Goal: Transaction & Acquisition: Purchase product/service

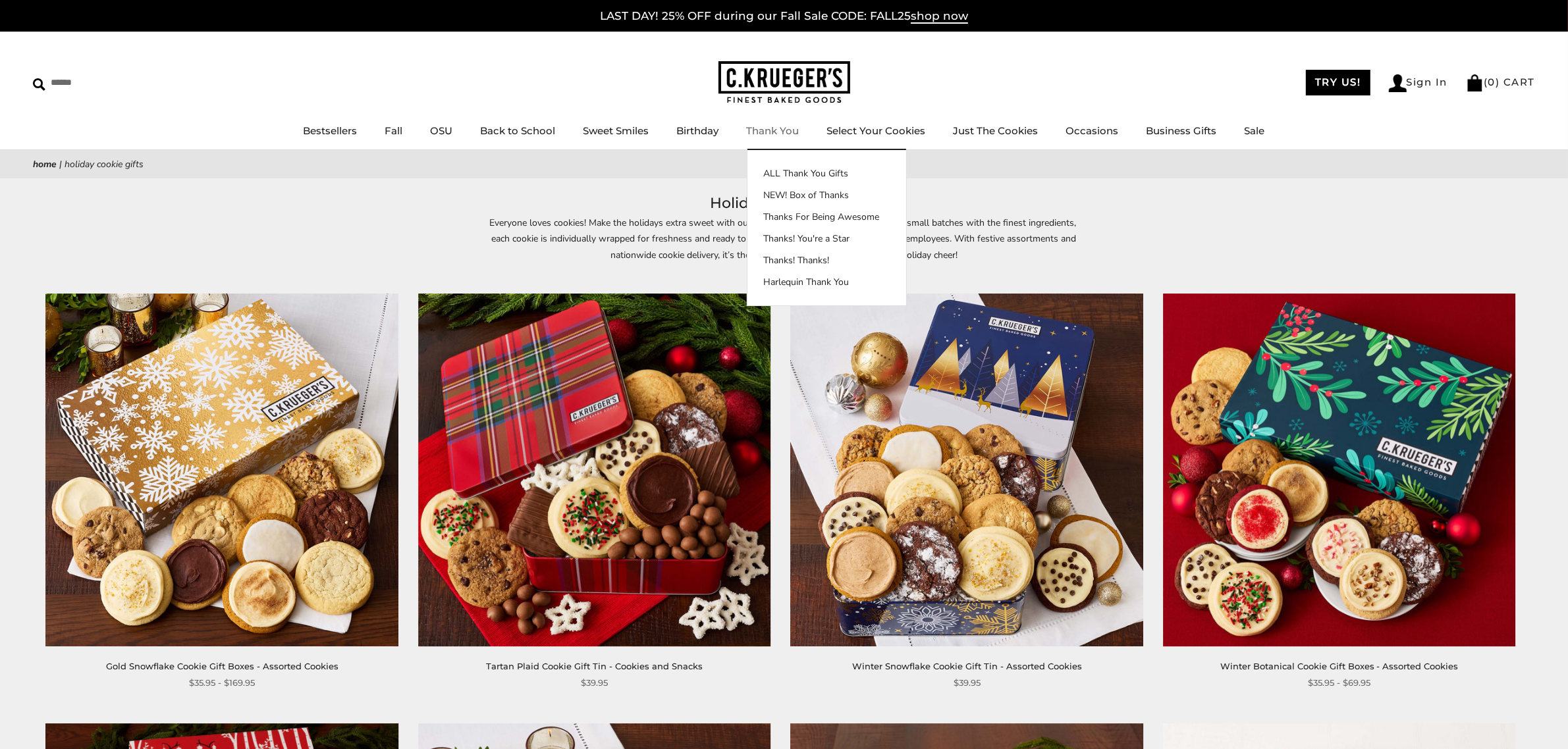
click at [786, 86] on img at bounding box center [784, 82] width 132 height 43
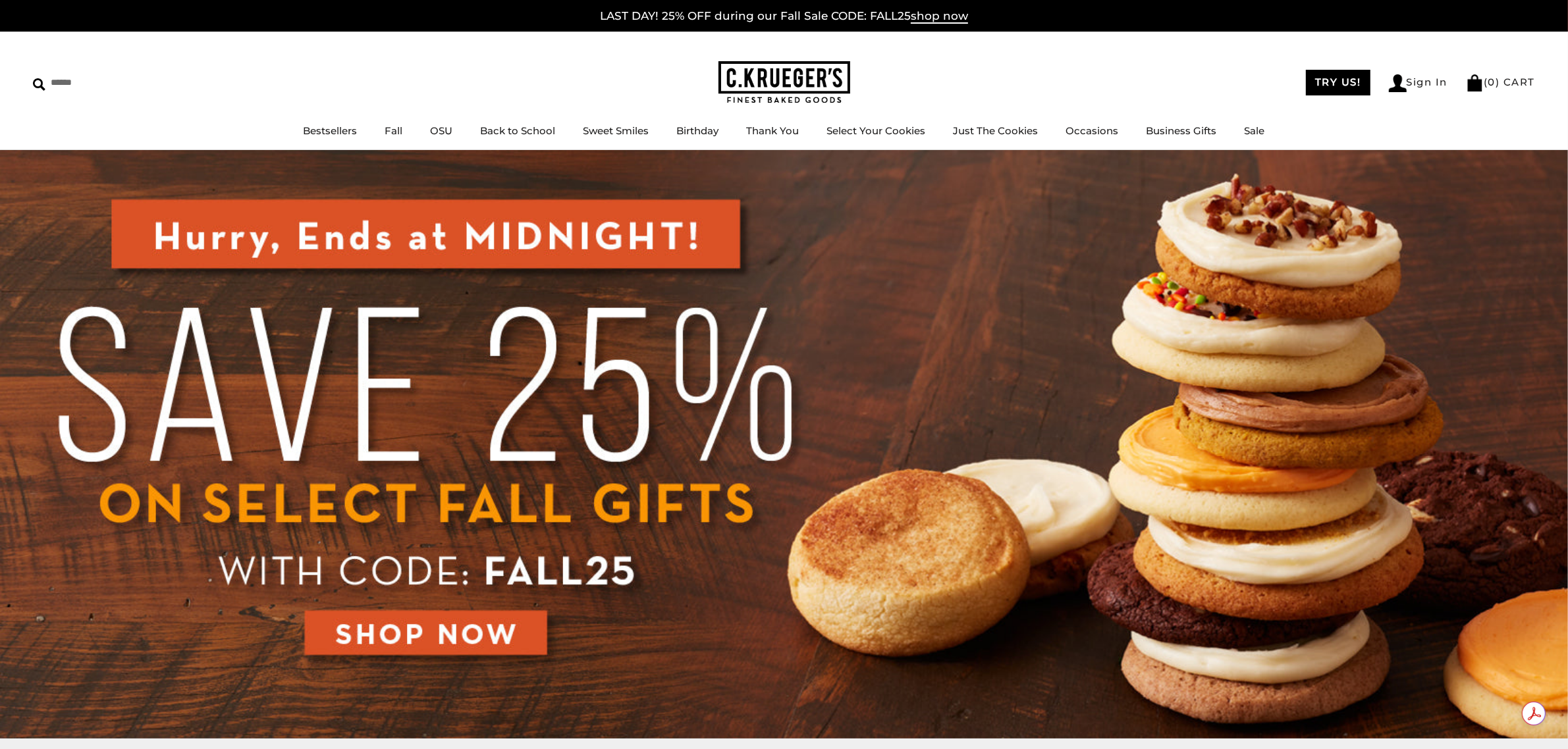
drag, startPoint x: 442, startPoint y: 638, endPoint x: 460, endPoint y: 636, distance: 18.1
click at [443, 638] on img at bounding box center [784, 444] width 1568 height 589
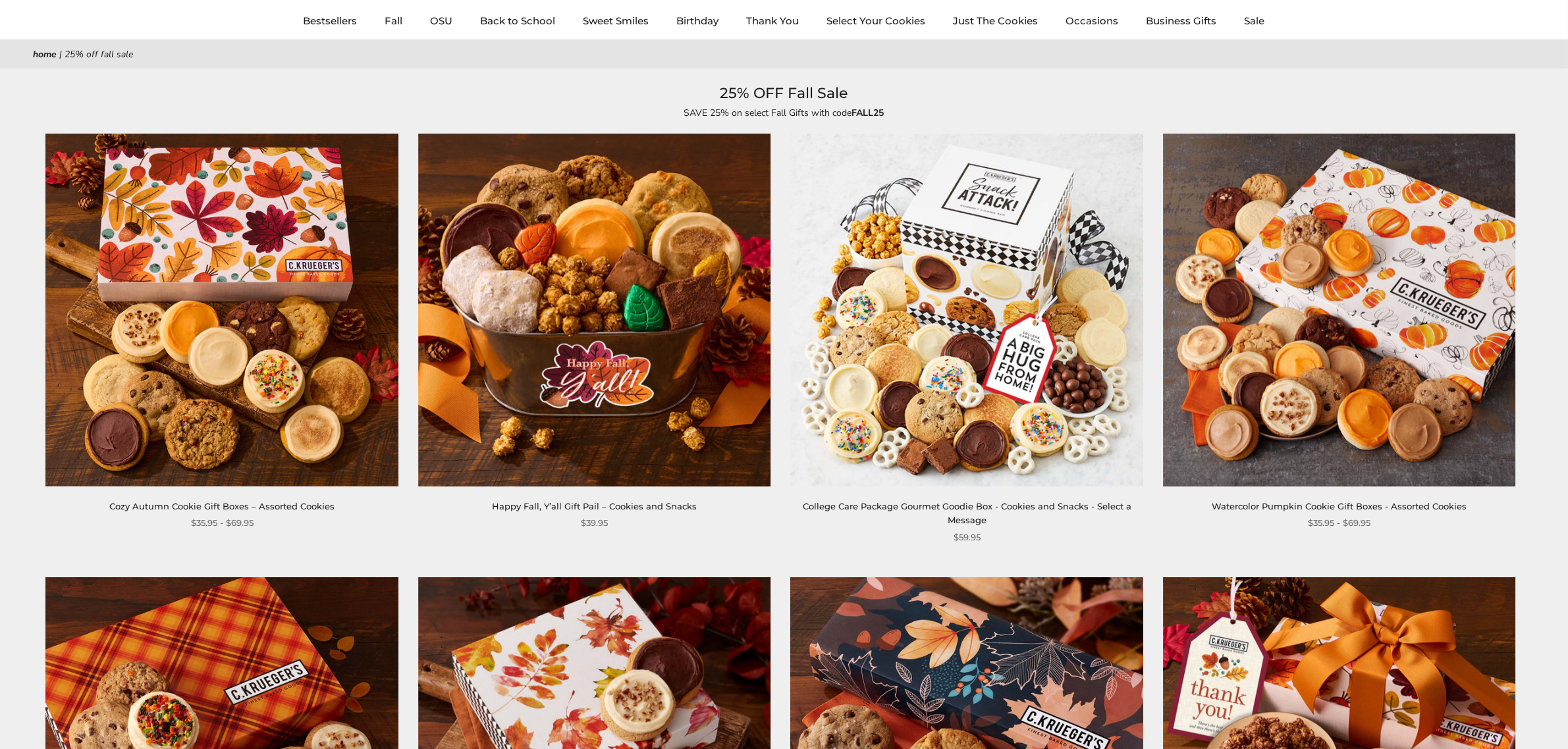
scroll to position [109, 0]
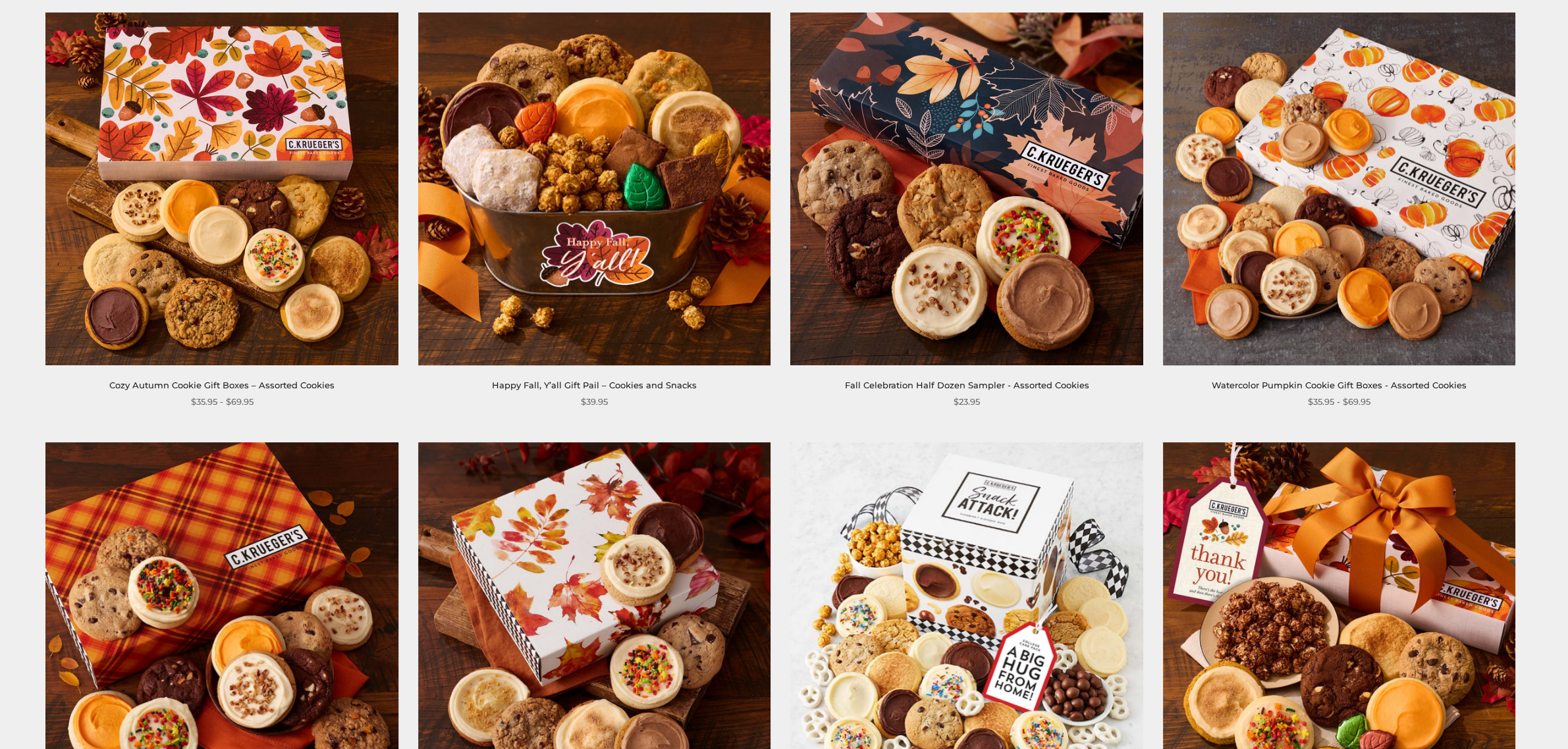
scroll to position [219, 0]
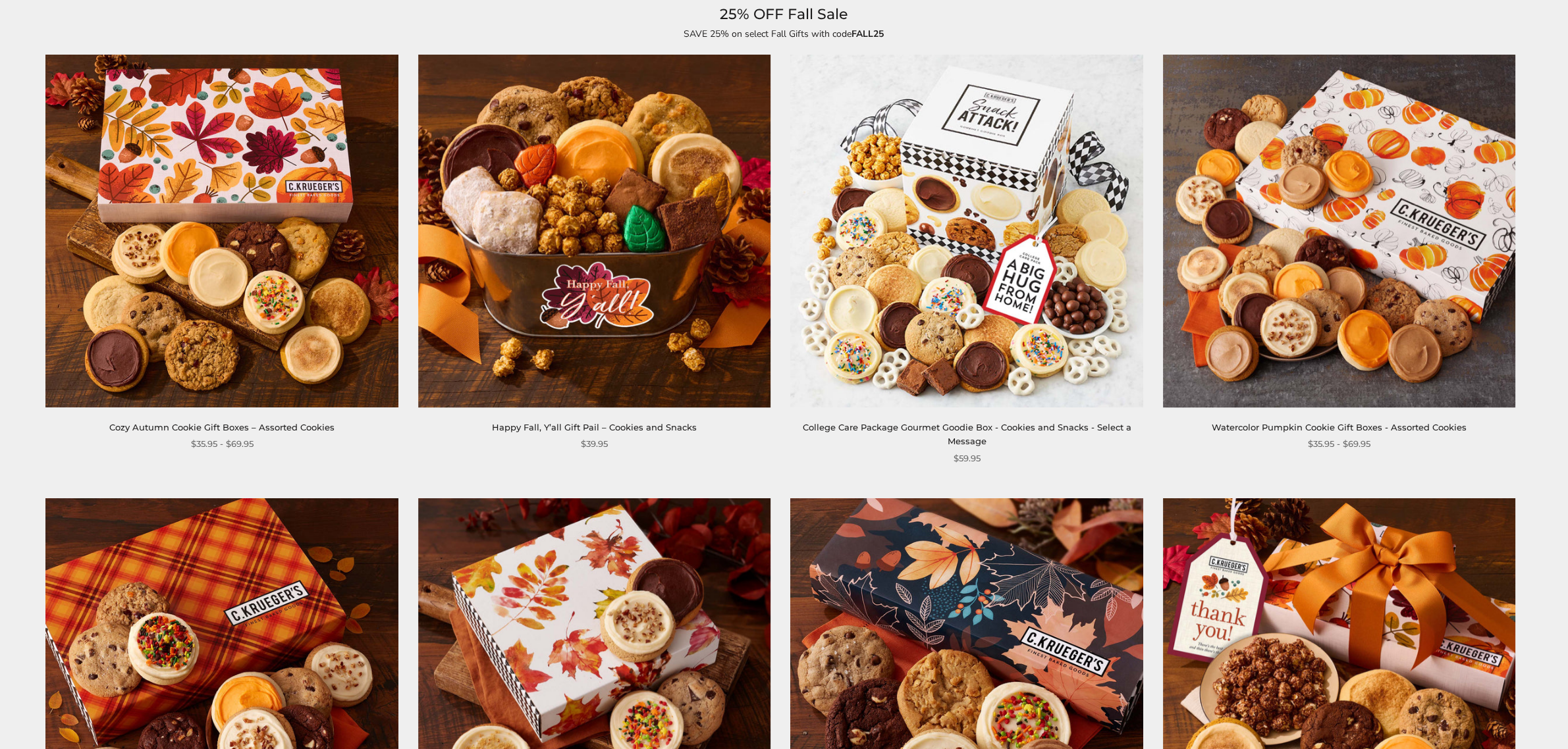
scroll to position [165, 0]
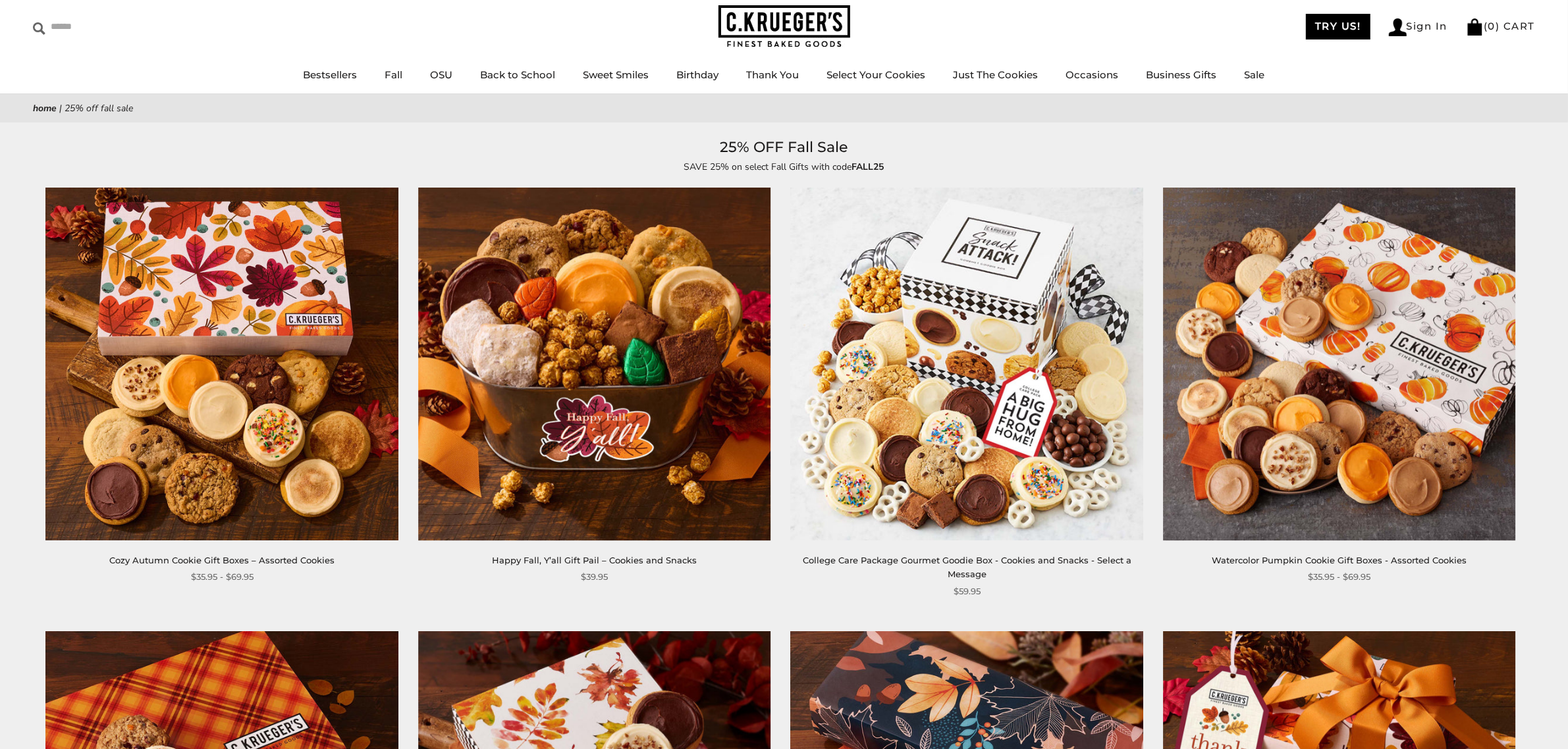
scroll to position [55, 0]
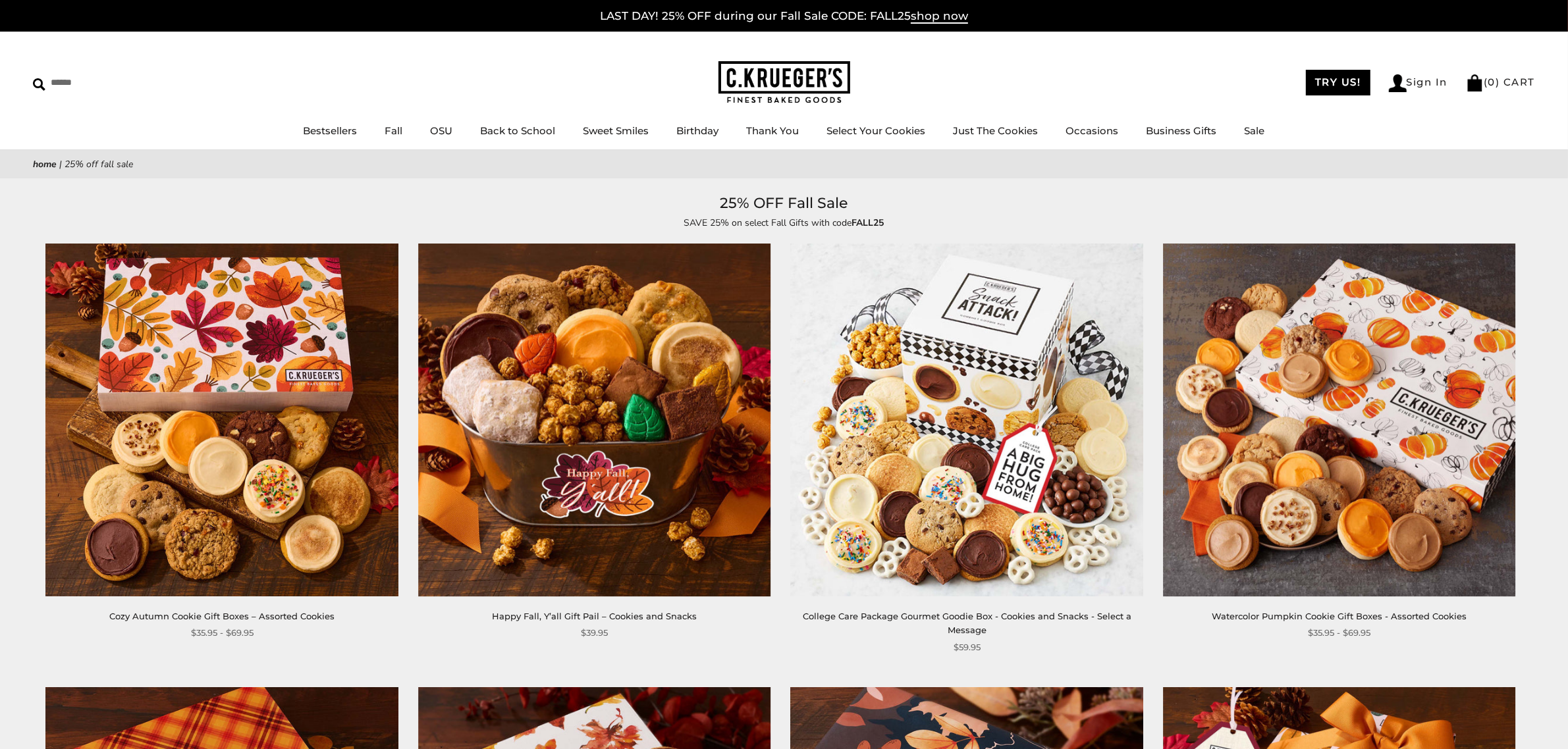
click at [808, 80] on img at bounding box center [784, 82] width 132 height 43
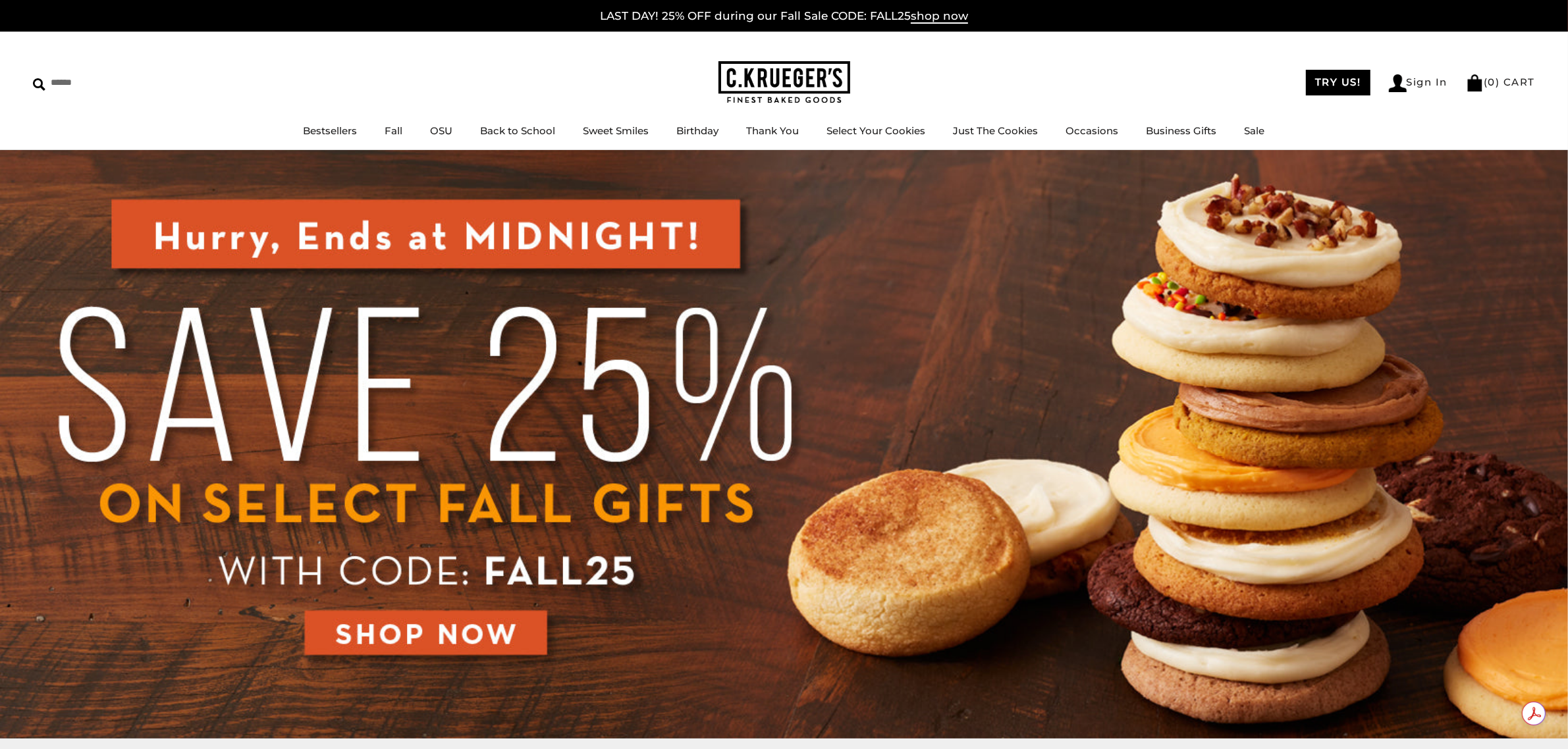
drag, startPoint x: 433, startPoint y: 642, endPoint x: 512, endPoint y: 612, distance: 84.5
click at [434, 641] on img at bounding box center [784, 444] width 1568 height 589
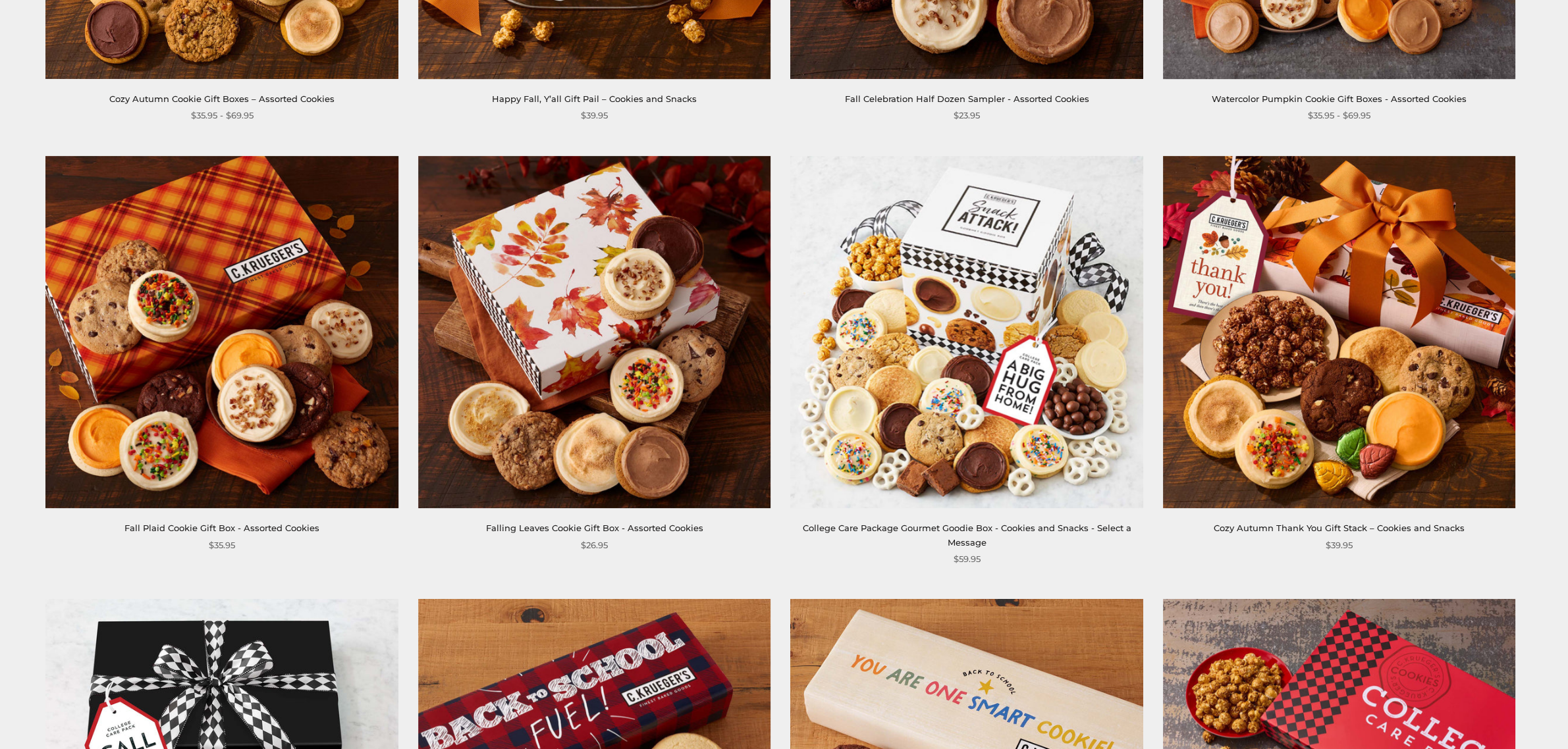
scroll to position [330, 0]
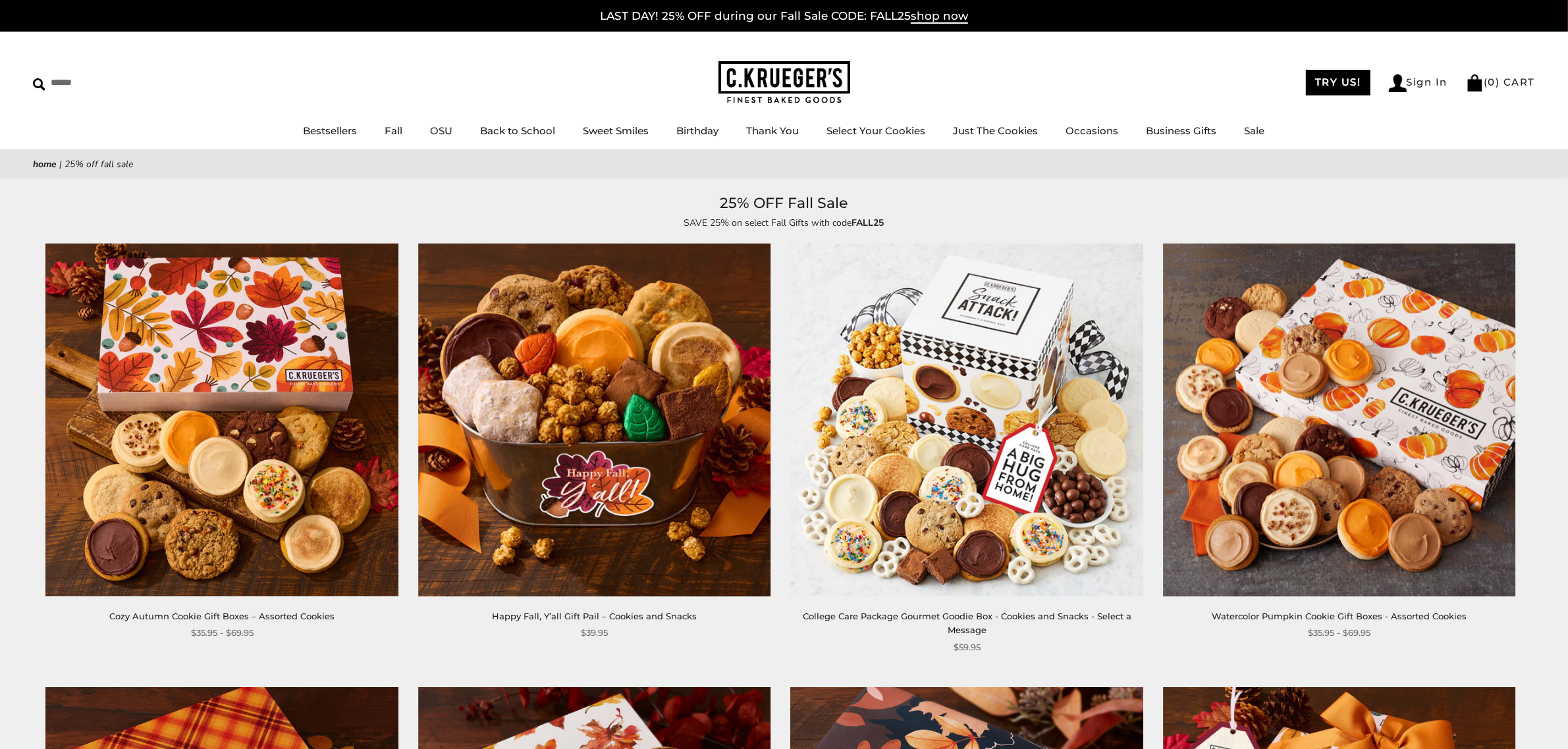
click at [774, 80] on img at bounding box center [784, 82] width 132 height 43
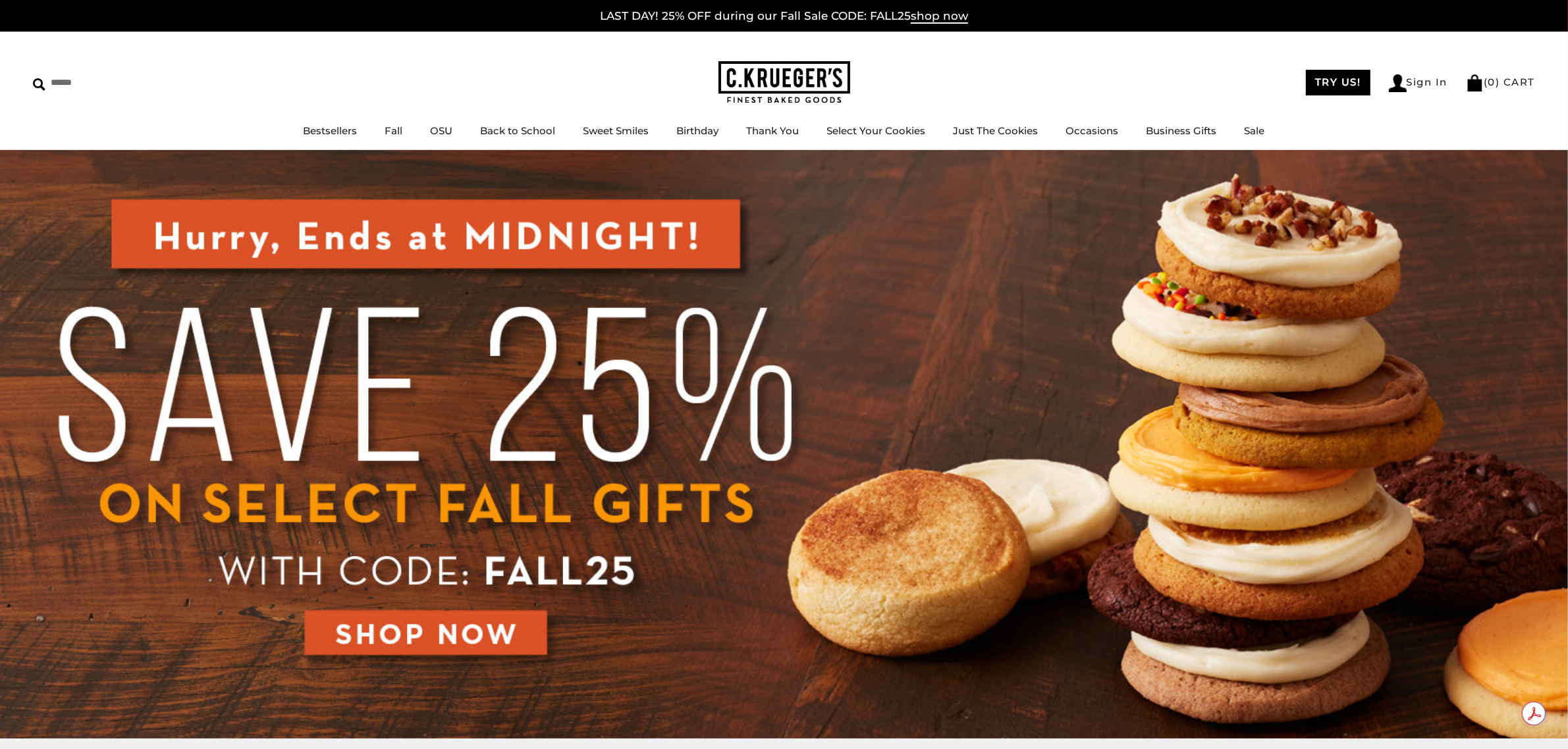
click at [452, 620] on img at bounding box center [784, 444] width 1568 height 589
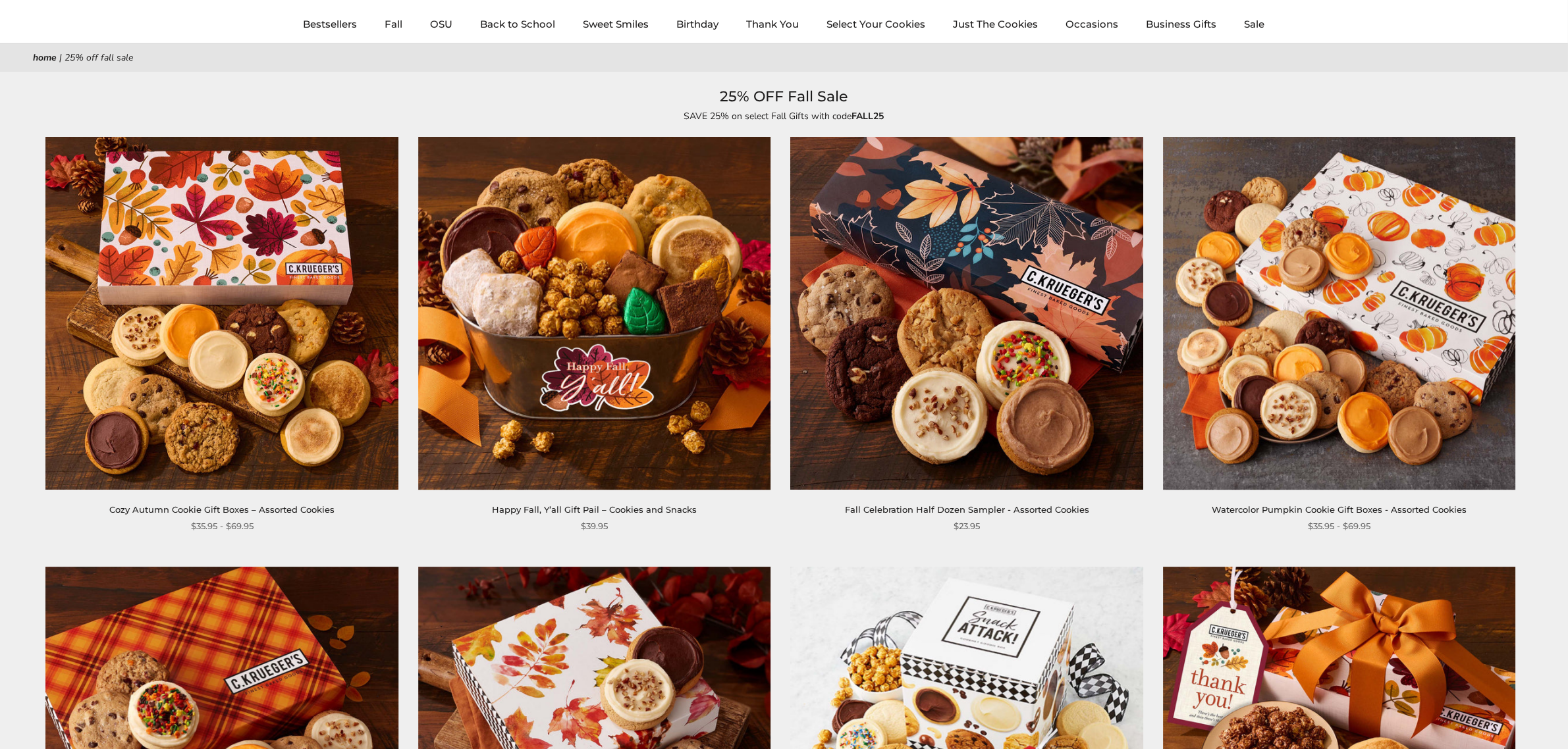
scroll to position [55, 0]
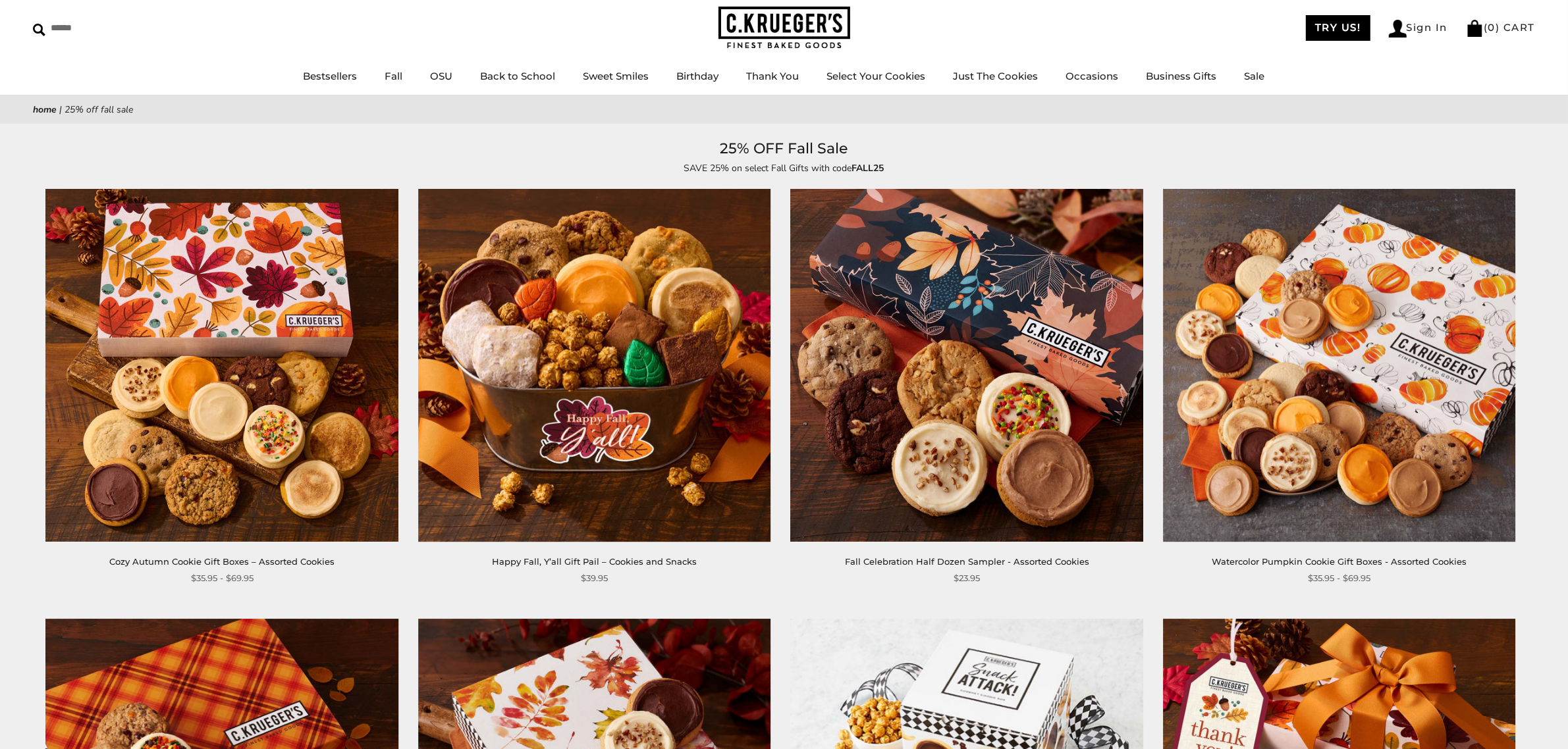
click at [951, 364] on img at bounding box center [966, 365] width 352 height 352
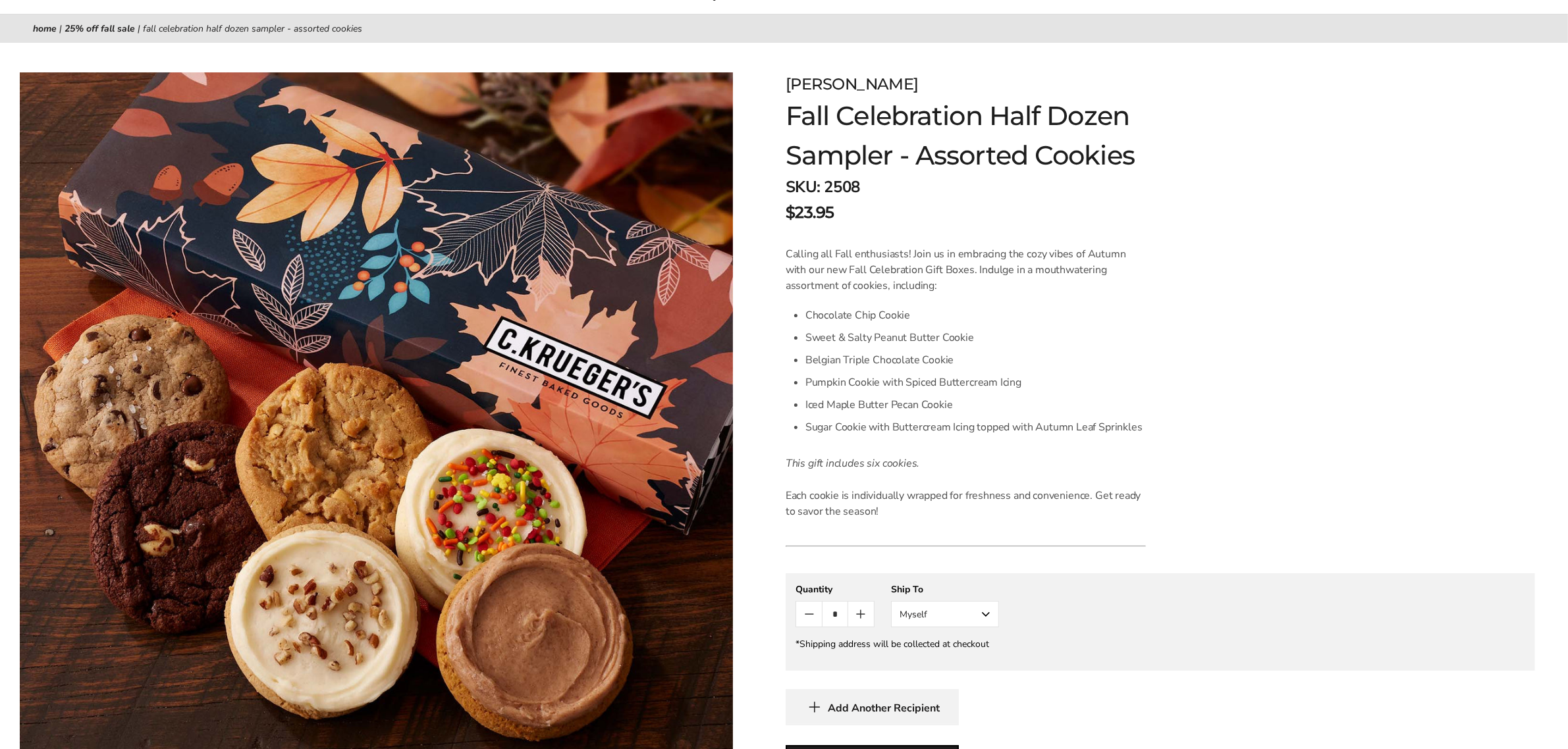
scroll to position [274, 0]
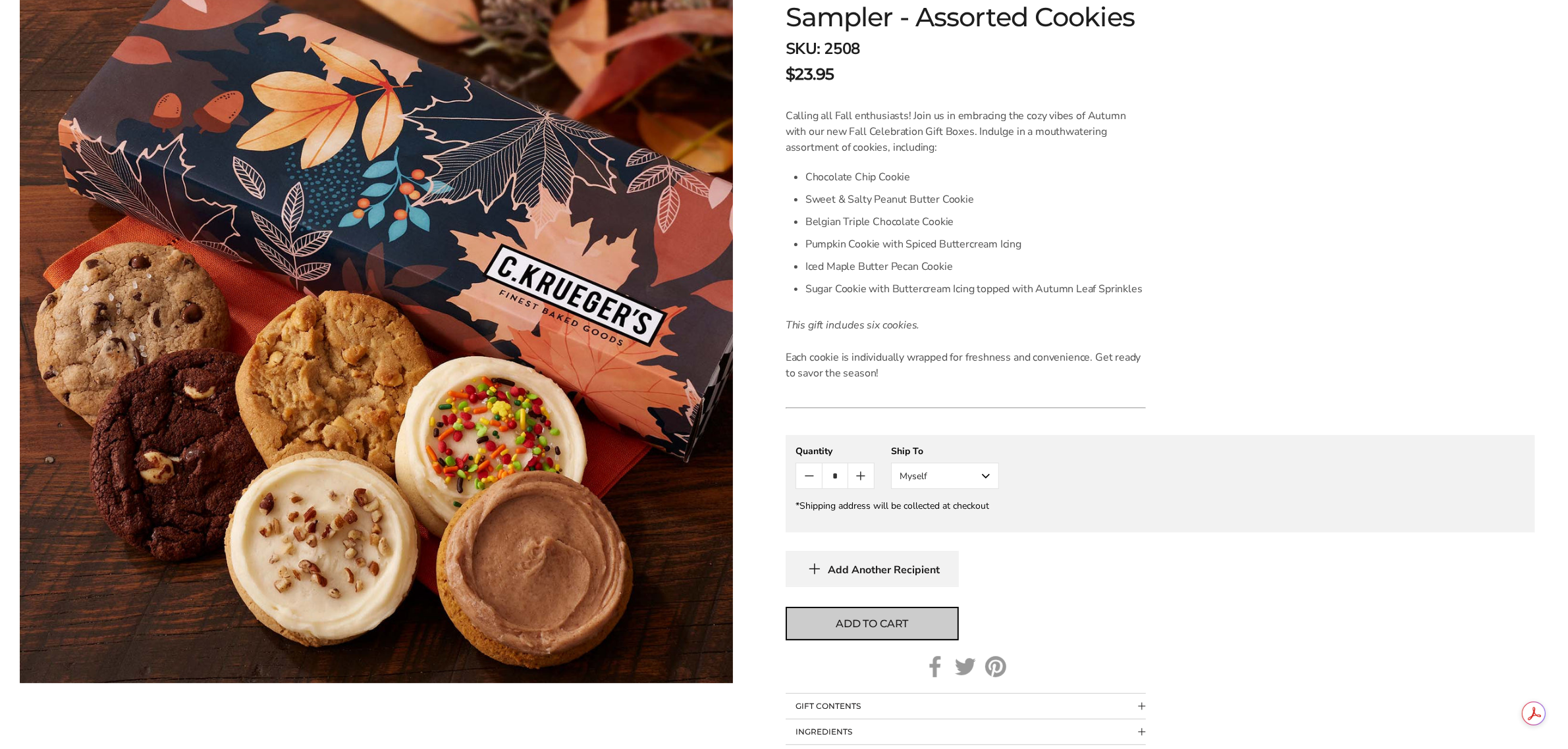
click at [883, 623] on span "Add to cart" at bounding box center [871, 624] width 72 height 16
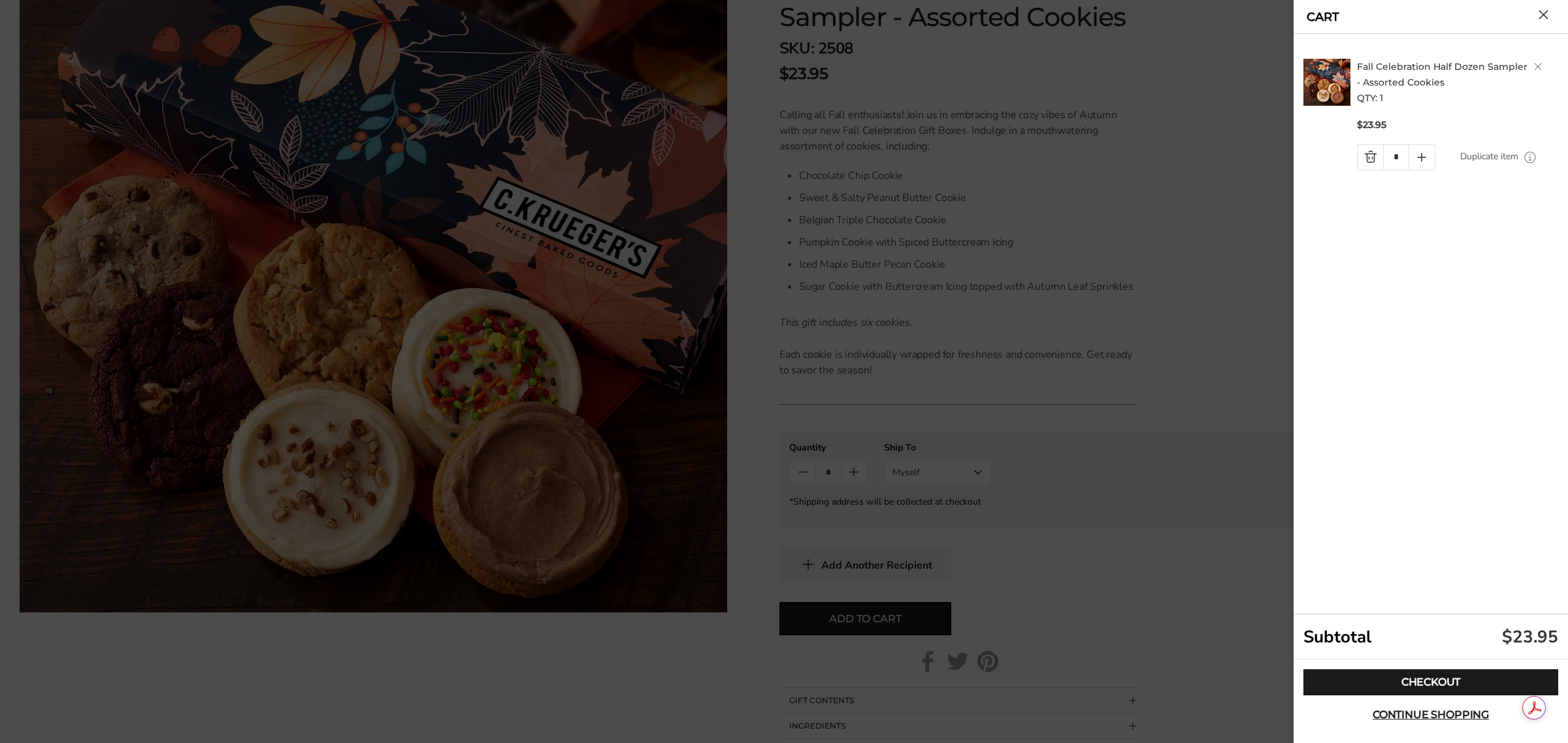
click at [1548, 14] on button "Close cart" at bounding box center [1543, 14] width 10 height 10
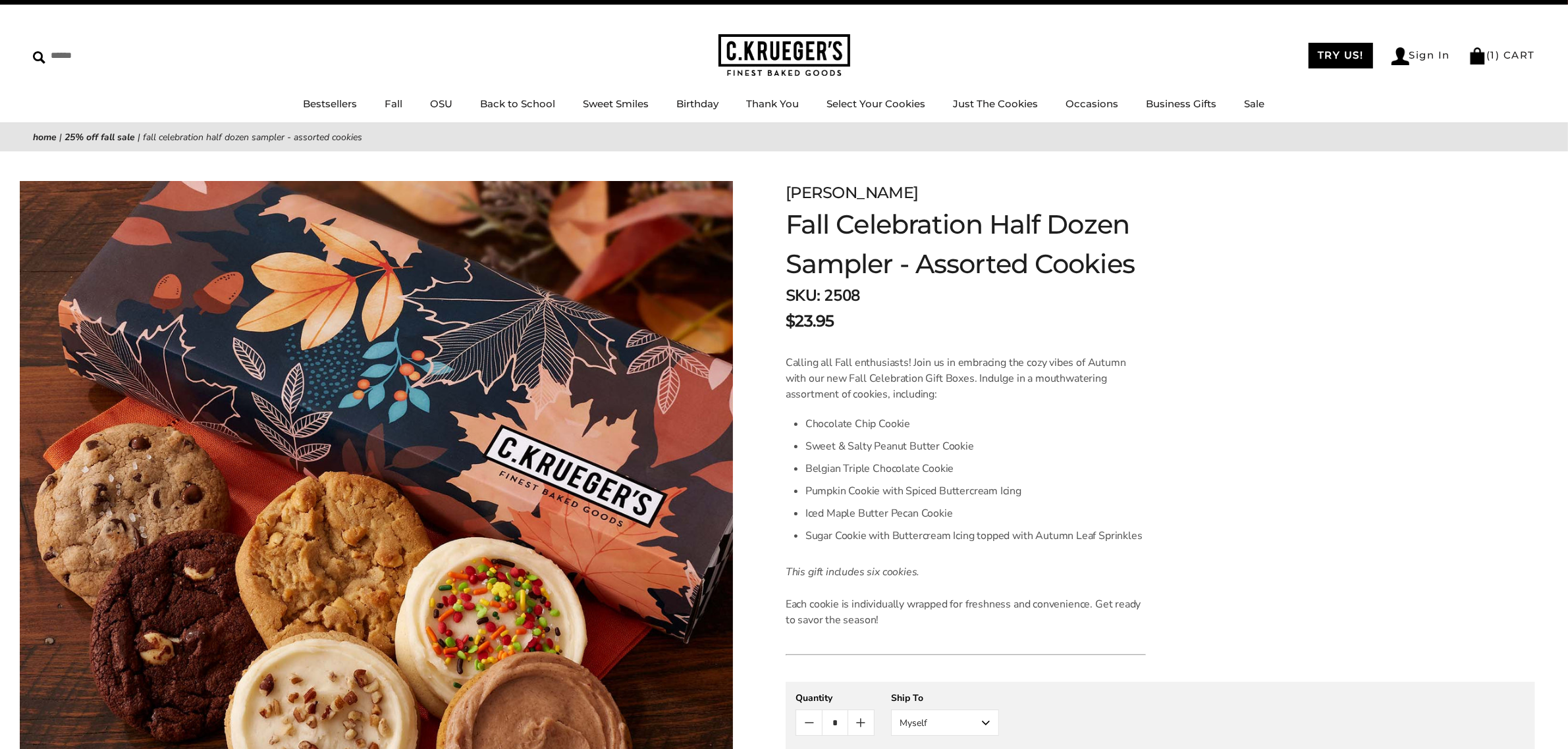
scroll to position [0, 0]
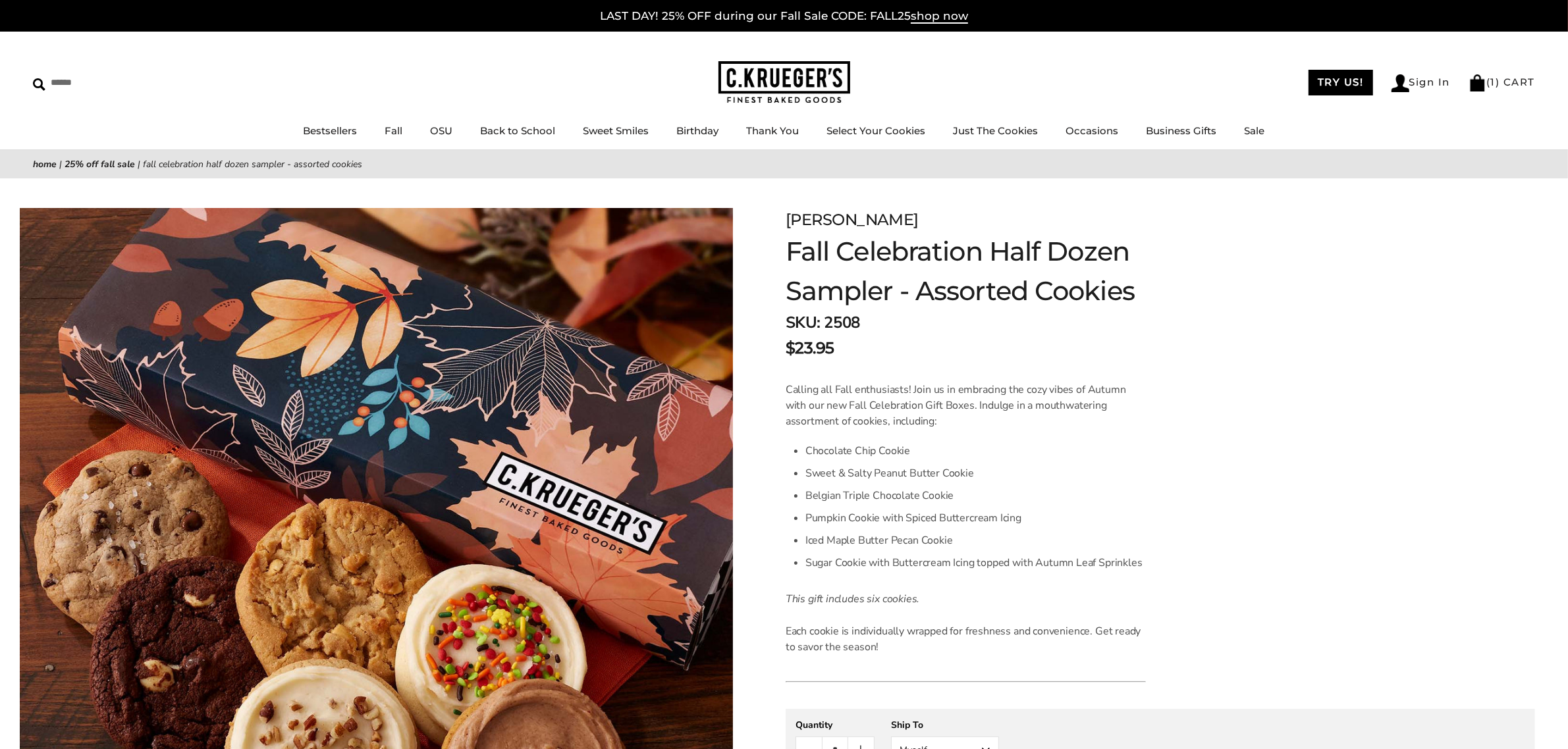
click at [787, 93] on img at bounding box center [784, 82] width 132 height 43
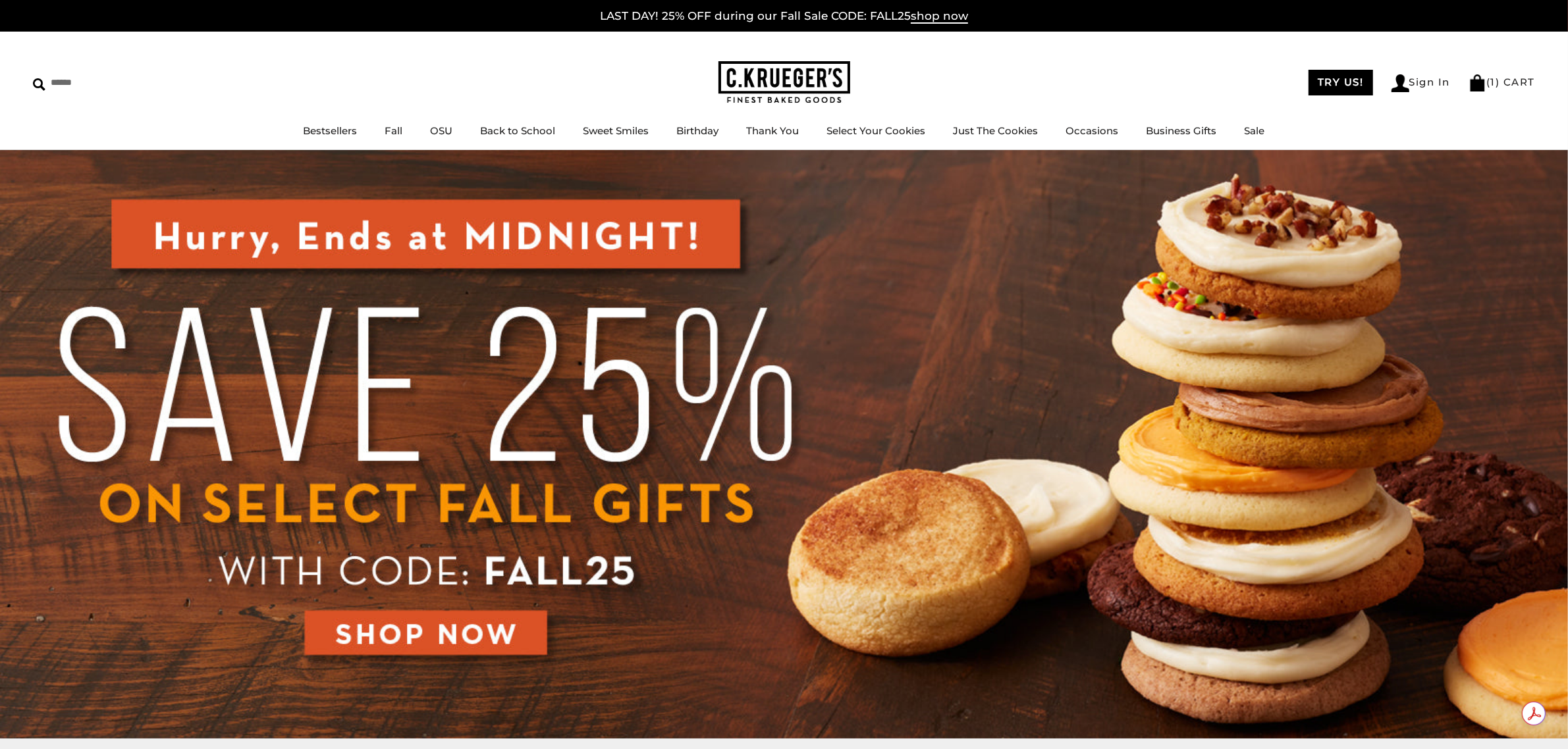
click at [397, 627] on img at bounding box center [784, 444] width 1568 height 589
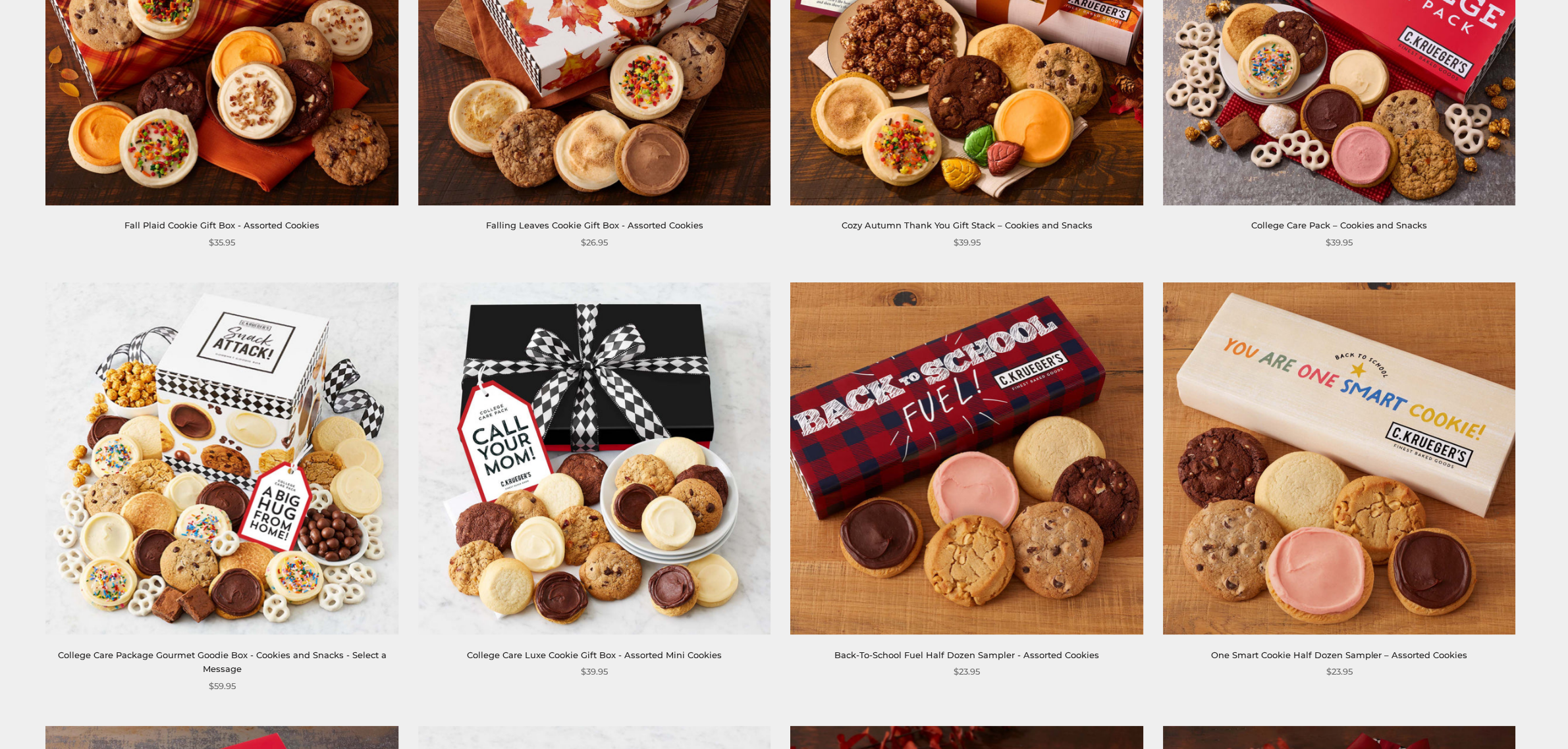
scroll to position [823, 0]
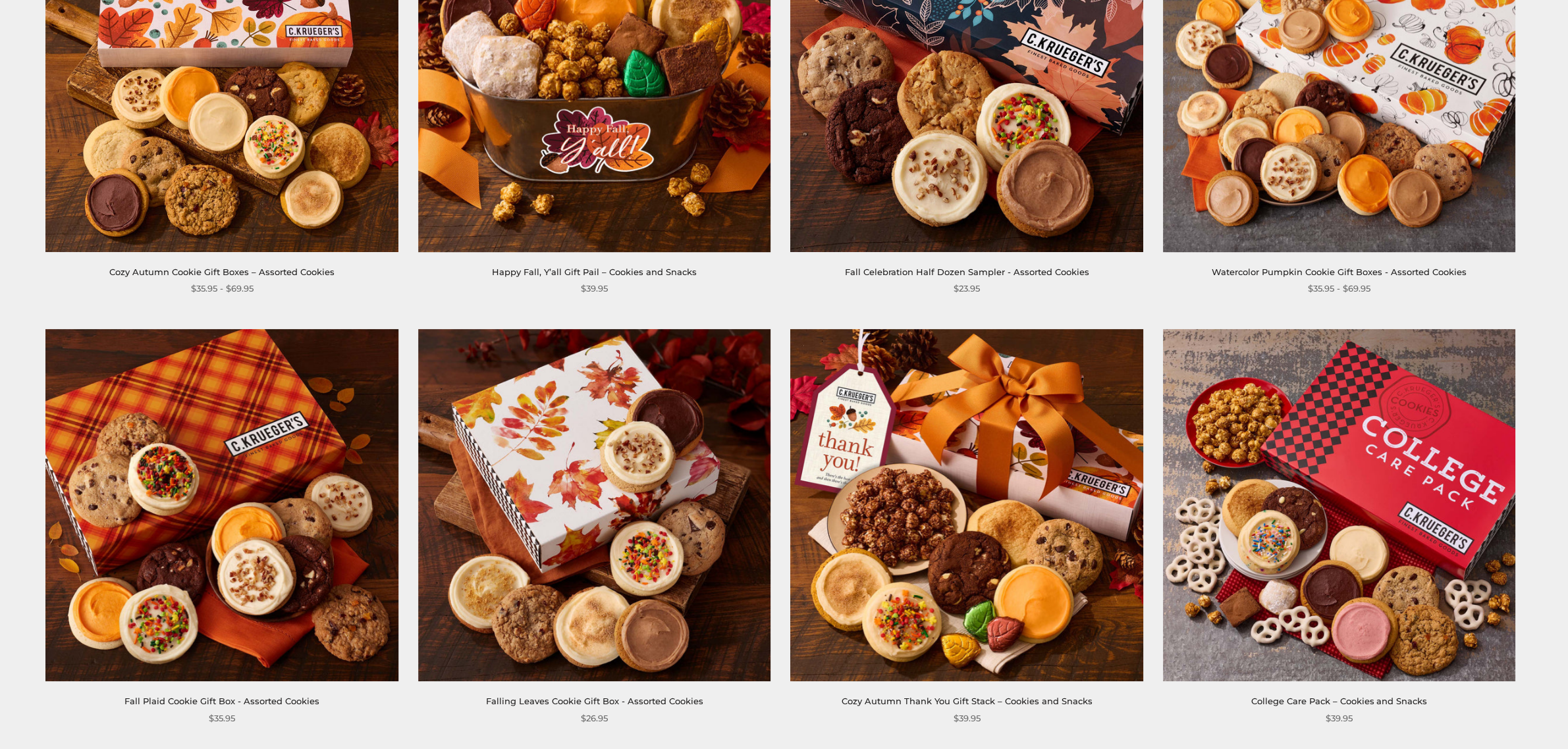
scroll to position [330, 0]
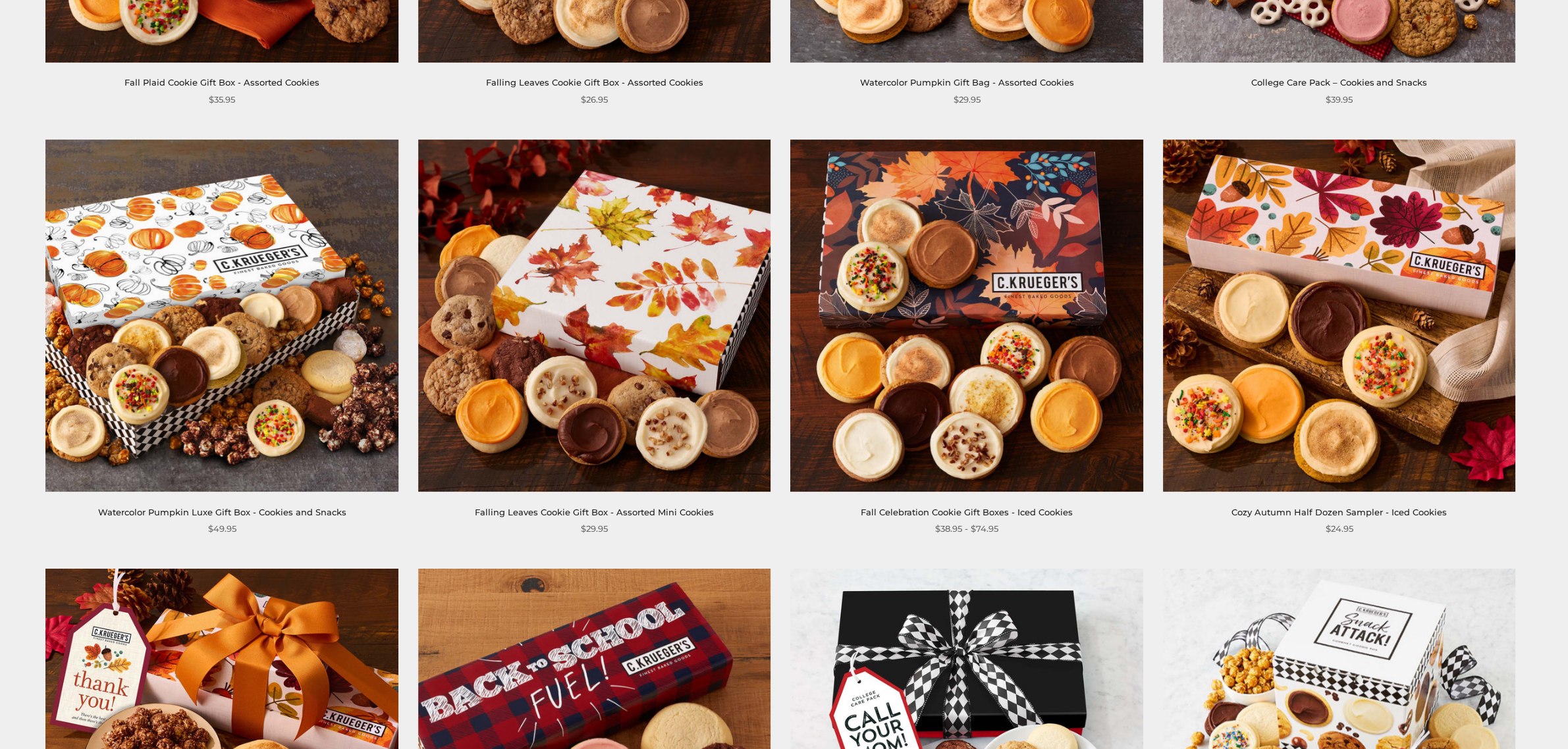
scroll to position [823, 0]
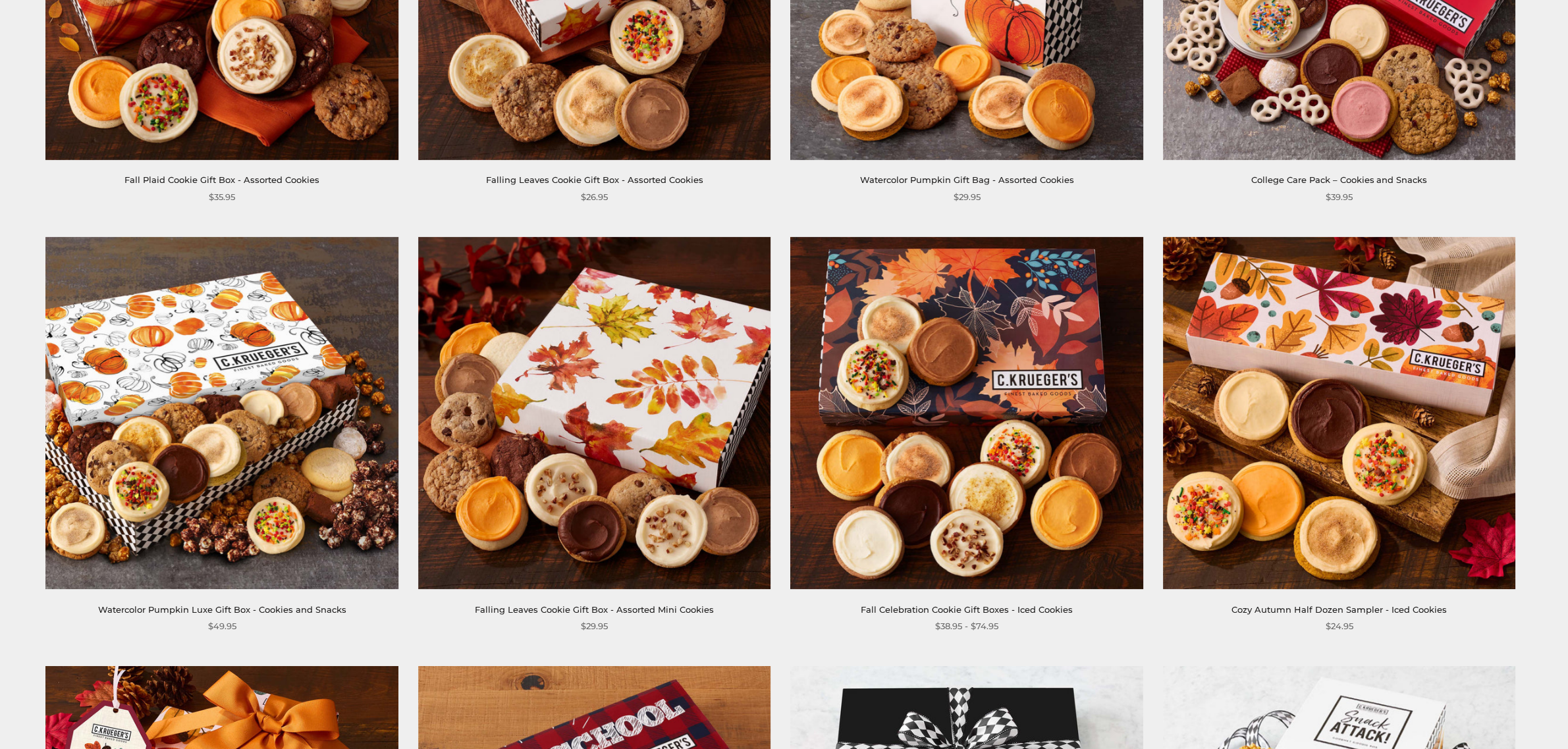
scroll to position [877, 0]
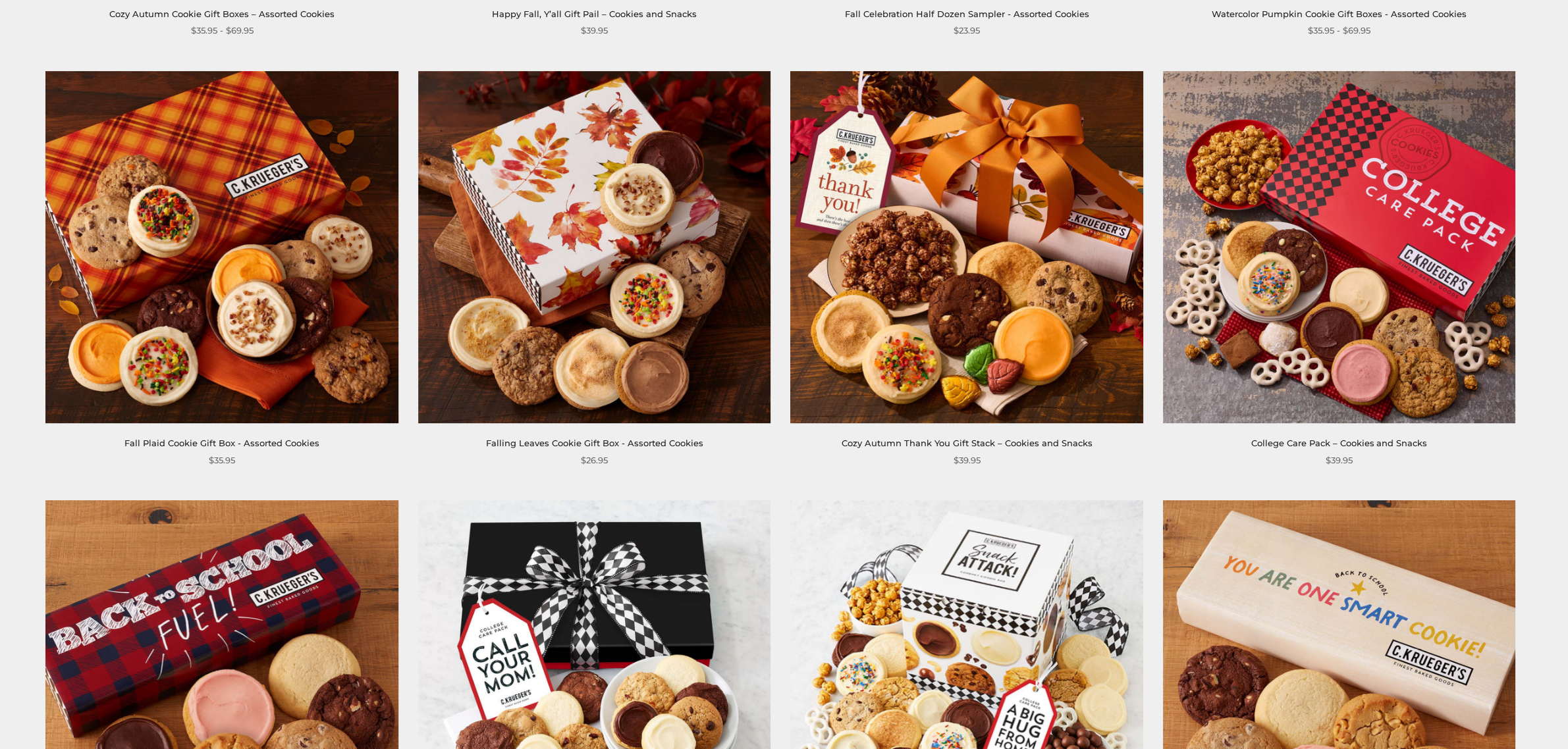
scroll to position [767, 0]
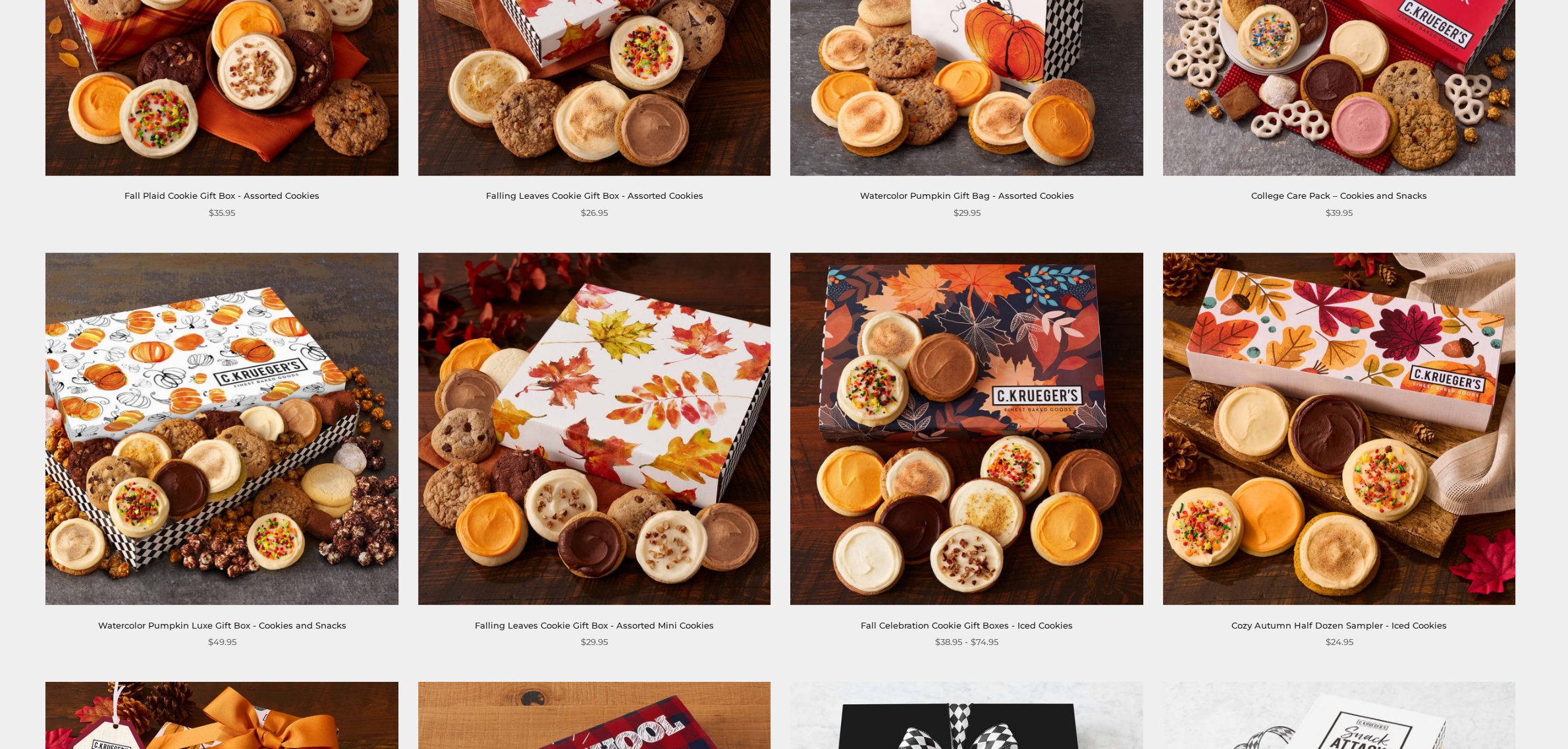
scroll to position [767, 0]
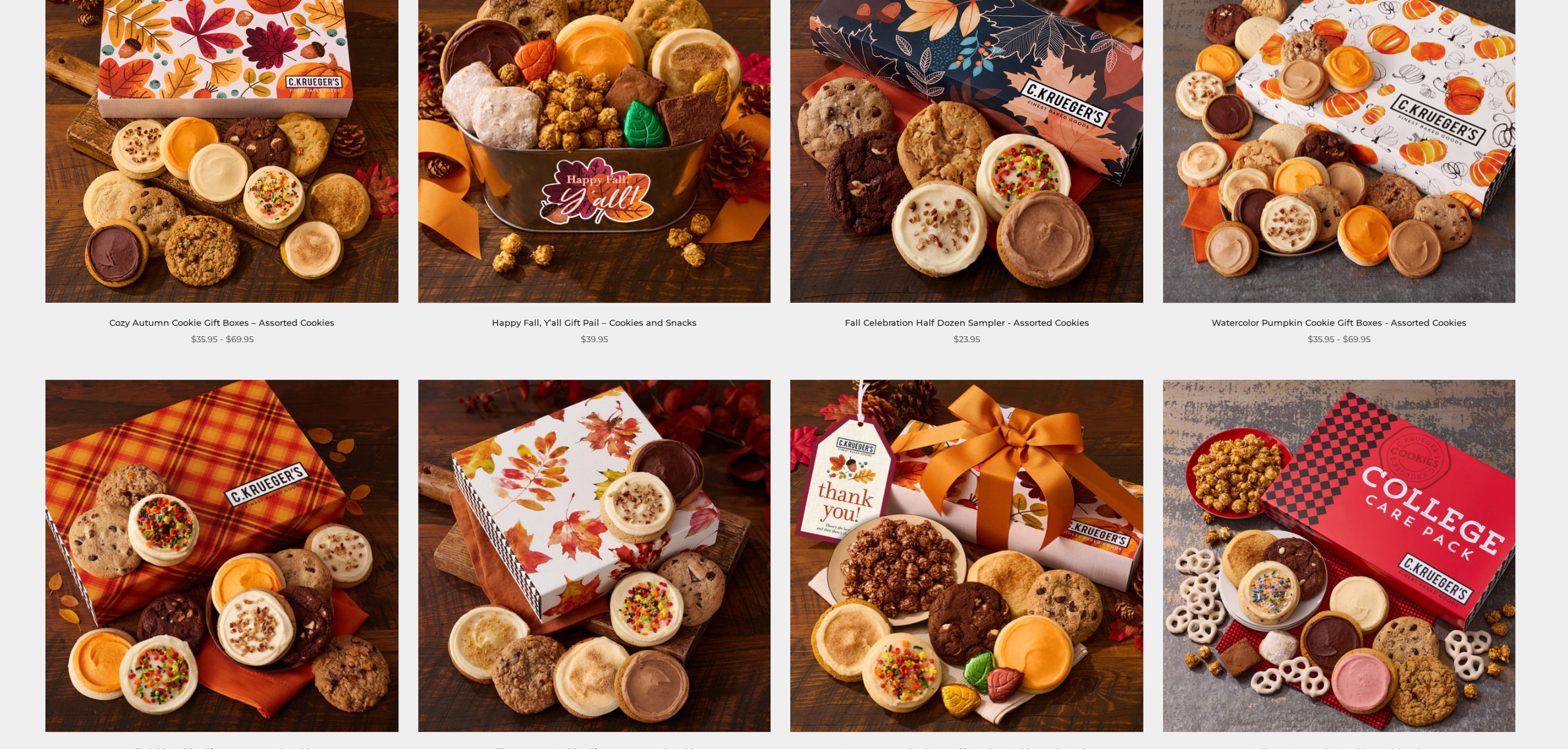
scroll to position [274, 0]
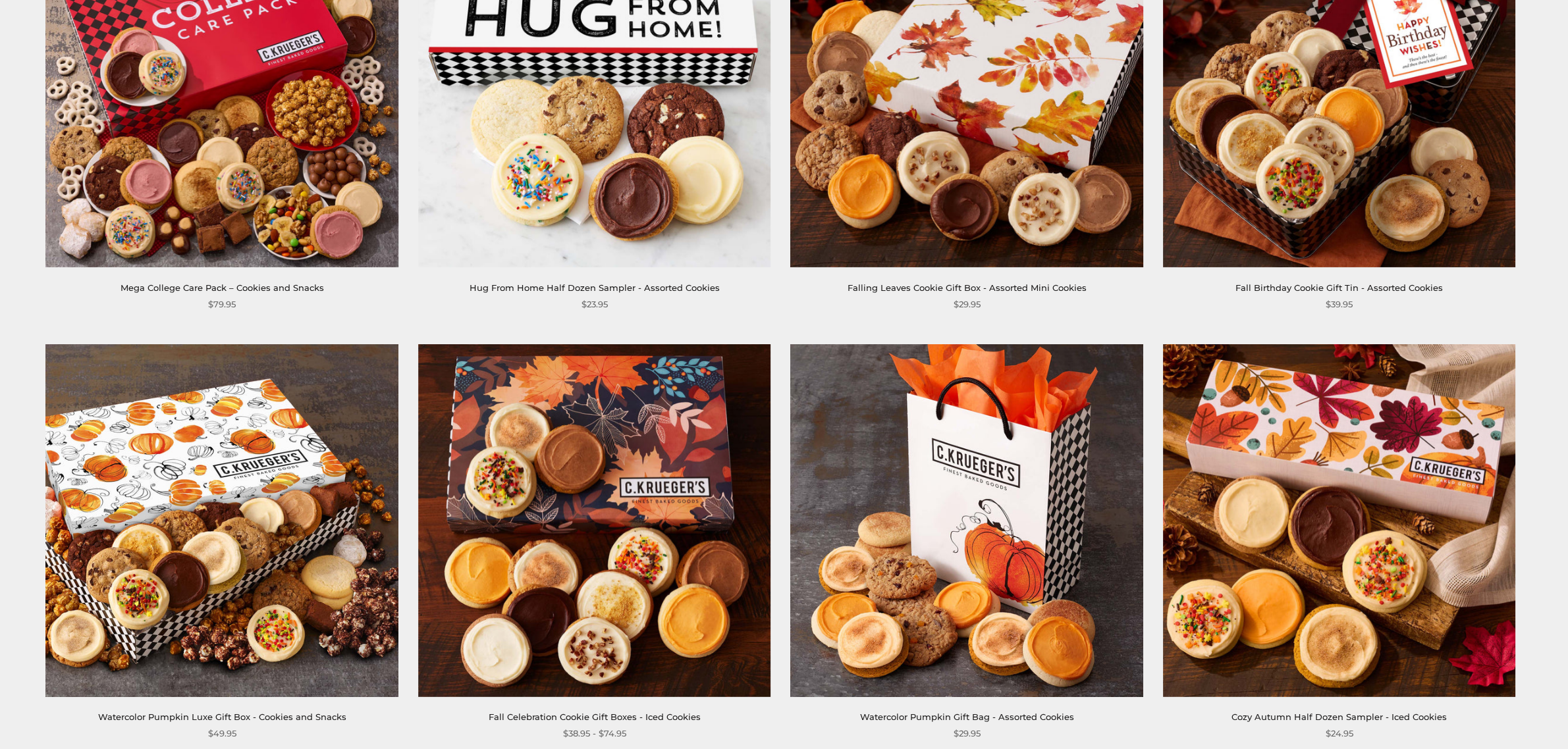
scroll to position [1535, 0]
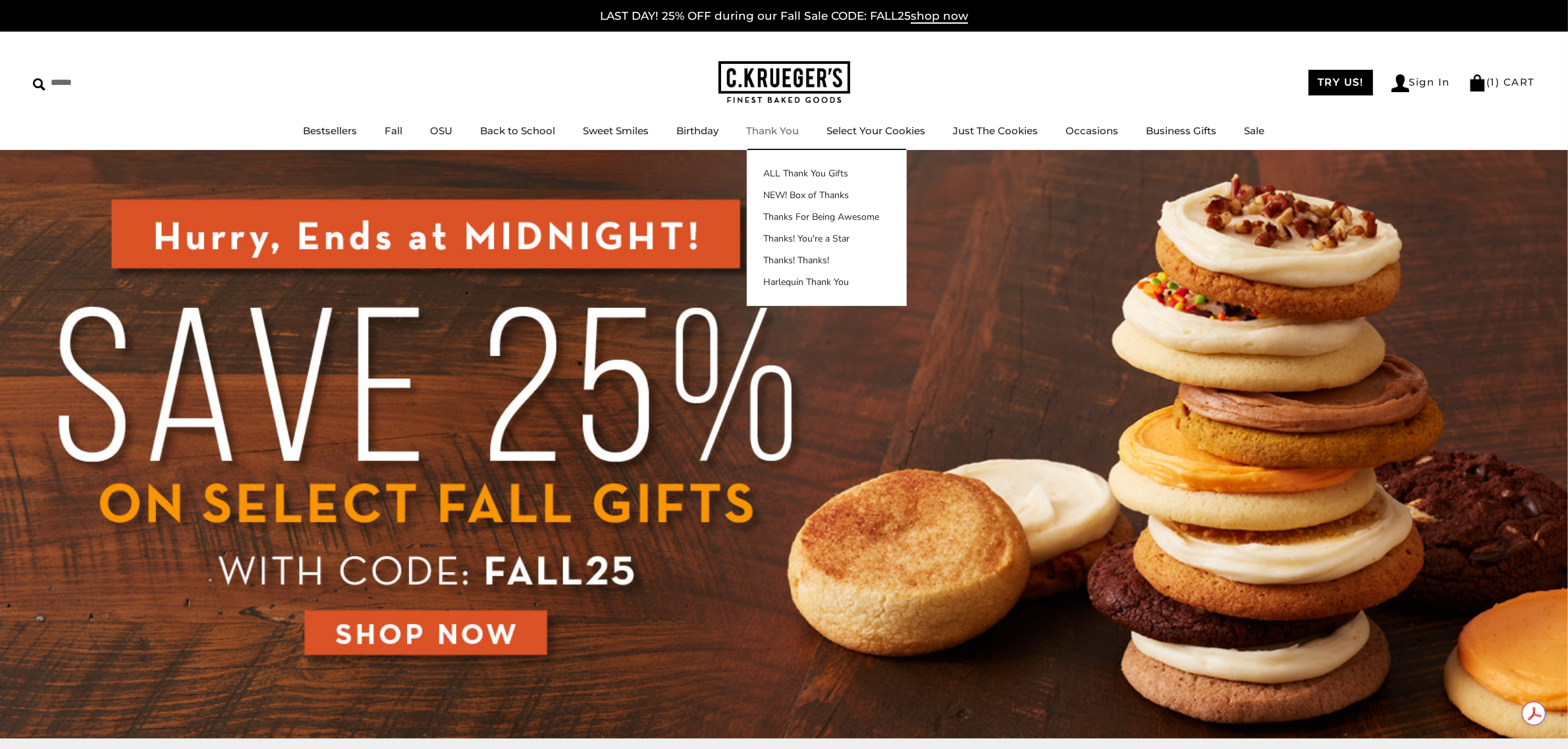
click at [768, 90] on img at bounding box center [784, 82] width 132 height 43
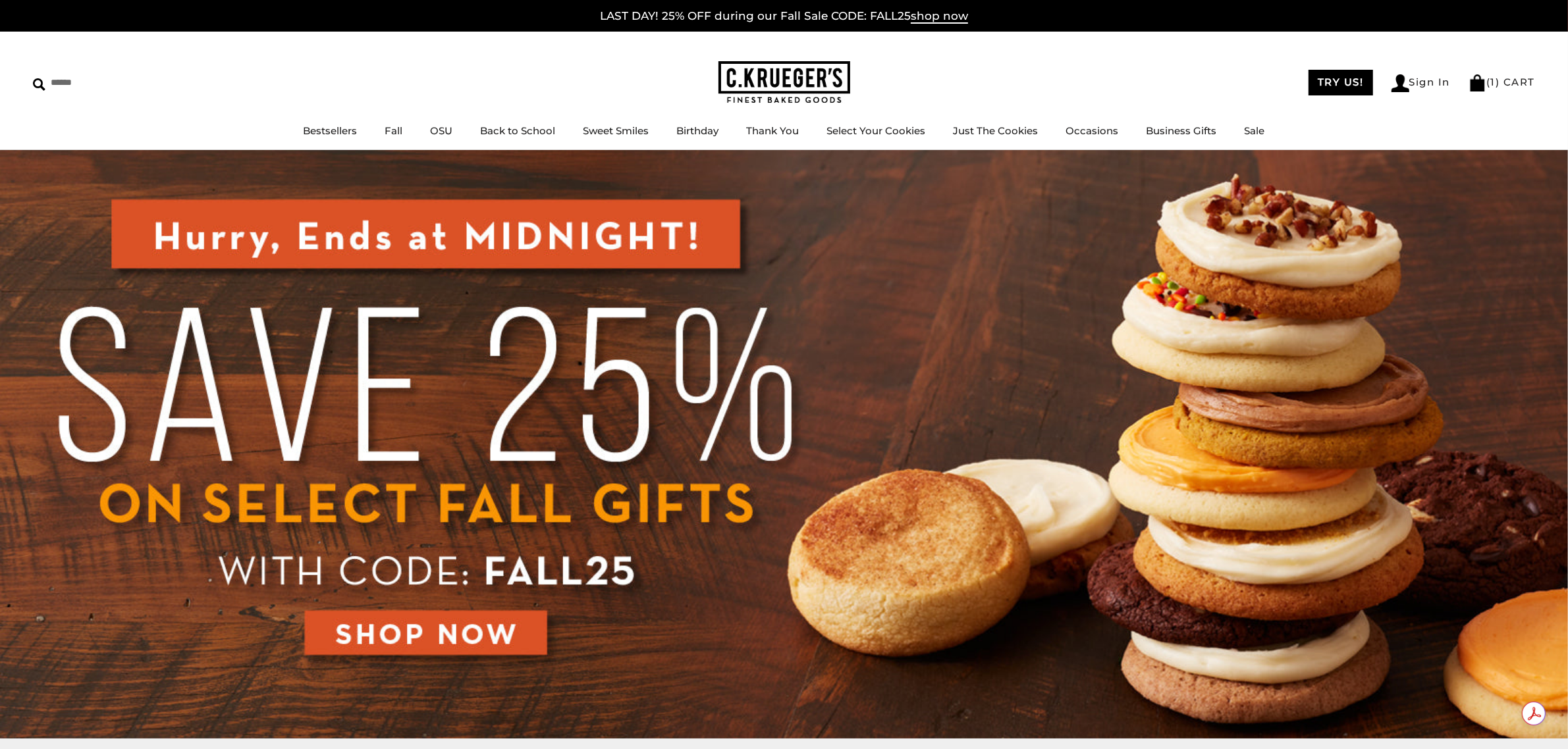
click at [423, 609] on img at bounding box center [784, 444] width 1568 height 589
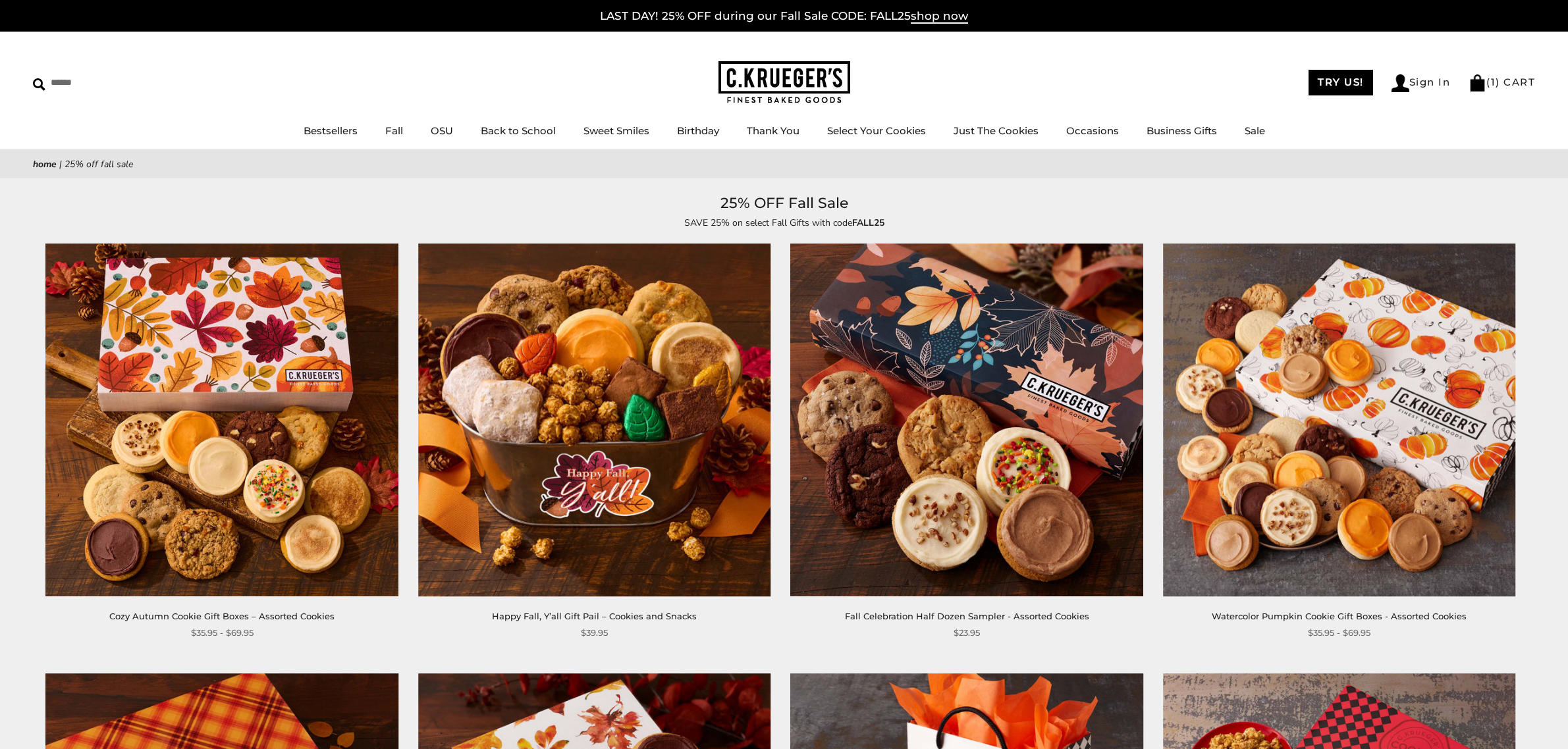
click at [432, 616] on div "Happy Fall, Y’all Gift Pail – Cookies and Snacks" at bounding box center [594, 616] width 352 height 14
